Goal: Navigation & Orientation: Find specific page/section

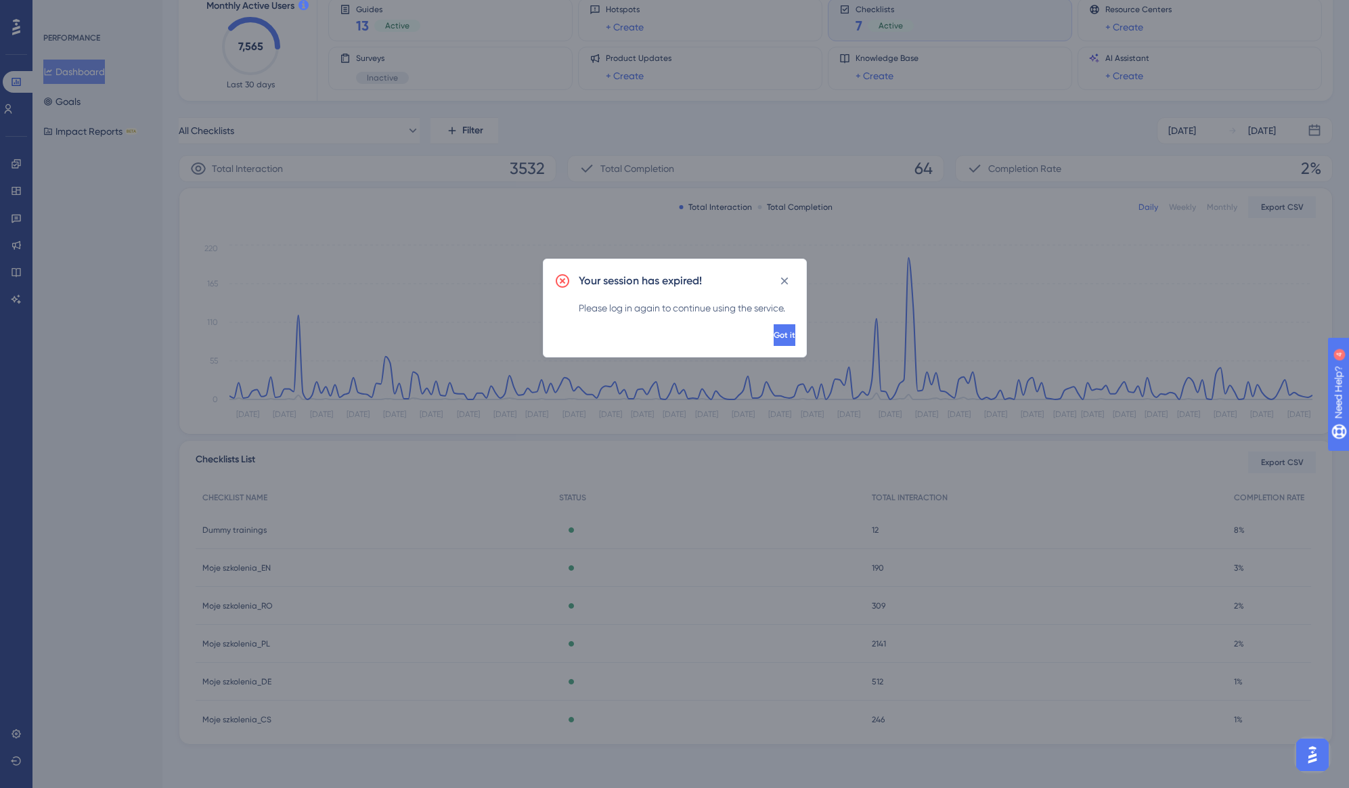
scroll to position [1, 0]
click at [771, 341] on button "Got it" at bounding box center [783, 335] width 24 height 22
